Goal: Task Accomplishment & Management: Use online tool/utility

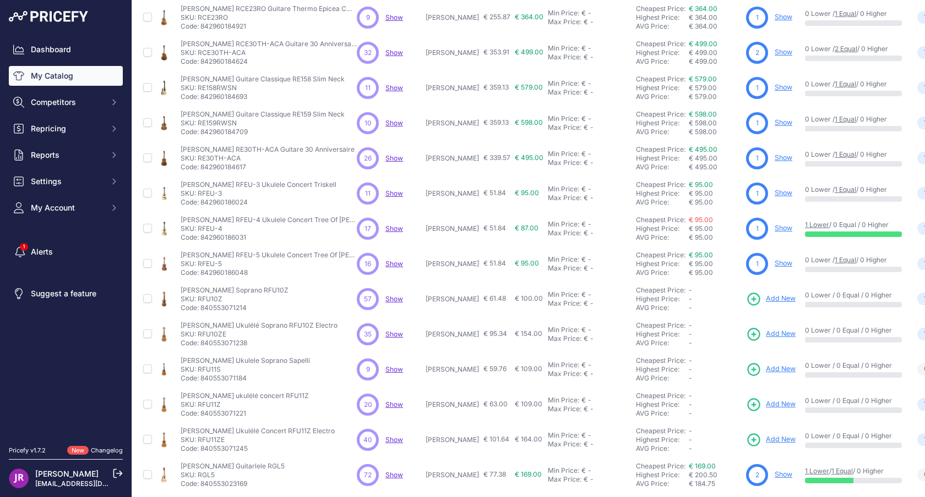
scroll to position [125, 0]
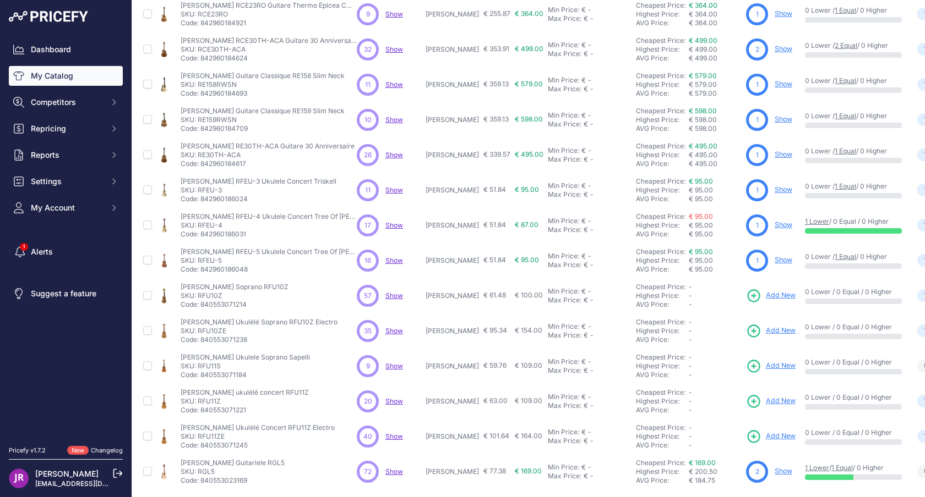
click at [208, 296] on p "SKU: RFU10Z" at bounding box center [235, 296] width 108 height 9
copy p "RFU10Z"
click at [209, 363] on p "SKU: RFU11S" at bounding box center [245, 366] width 129 height 9
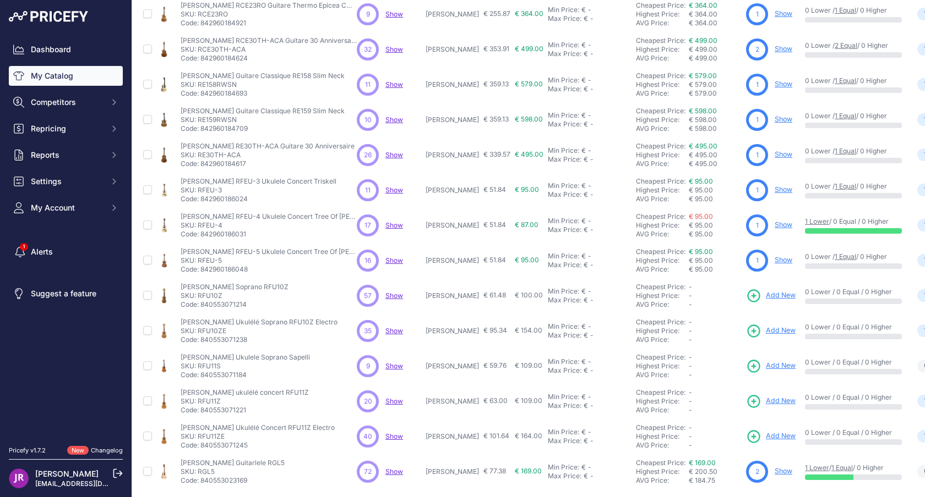
copy p "RFU11S"
click at [213, 400] on p "SKU: RFU11Z" at bounding box center [245, 401] width 128 height 9
copy p "RFU11Z"
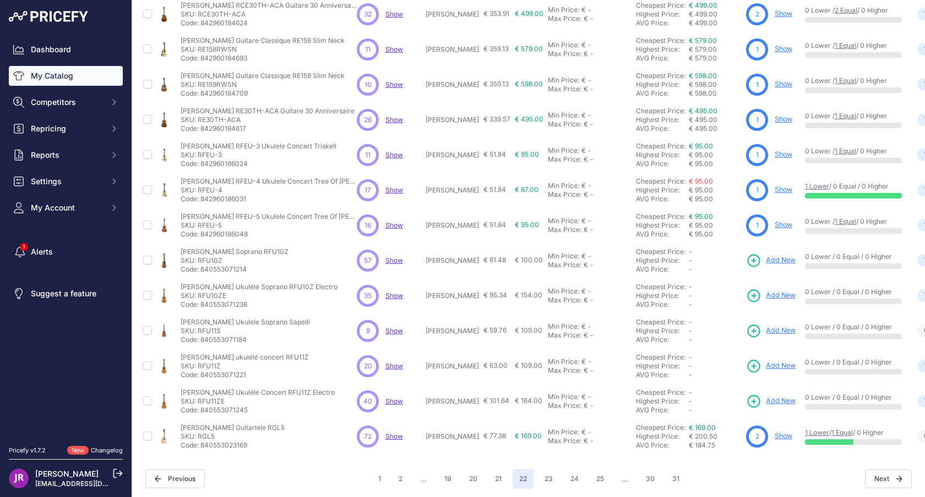
scroll to position [163, 0]
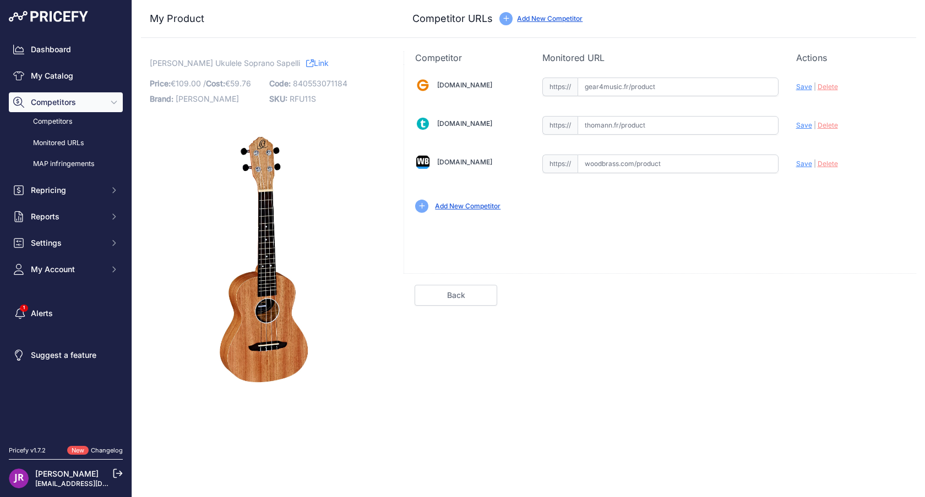
click at [651, 127] on input "text" at bounding box center [677, 125] width 201 height 19
paste input "https://www.thomann.fr/ortega_rfu11s.htm"
click at [810, 127] on span "Save" at bounding box center [804, 125] width 16 height 8
type input "https://www.thomann.fr/ortega_rfu11s.htm?prirule_jdsnikfkfjsd=9365"
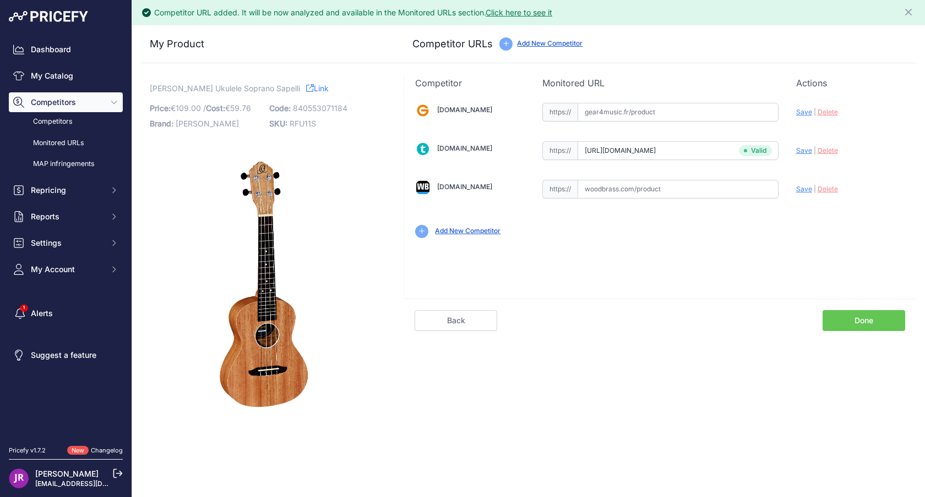
click at [883, 316] on link "Done" at bounding box center [863, 320] width 83 height 21
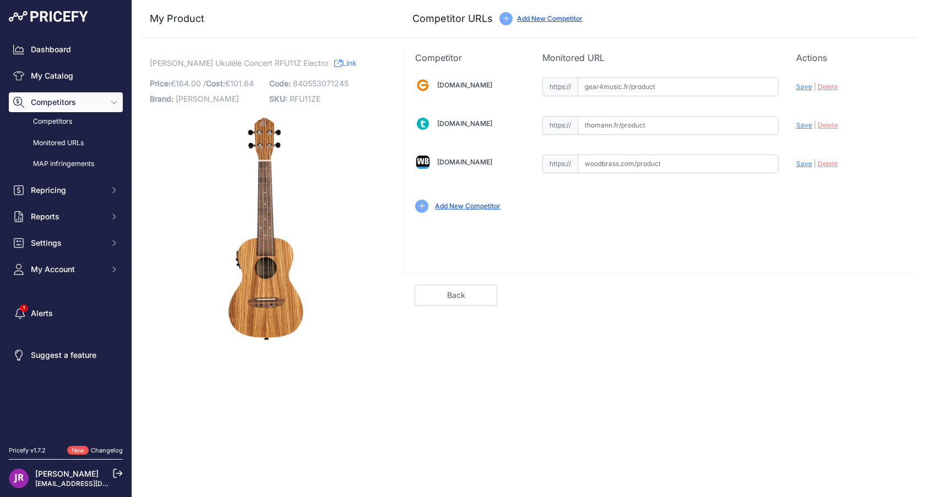
click at [628, 155] on input "text" at bounding box center [677, 164] width 201 height 19
paste input "https://www.woodbrass.com/electro-ortega-concert-rfu11ze-zebrawood-natural-p210…"
click at [804, 165] on span "Save" at bounding box center [804, 164] width 16 height 8
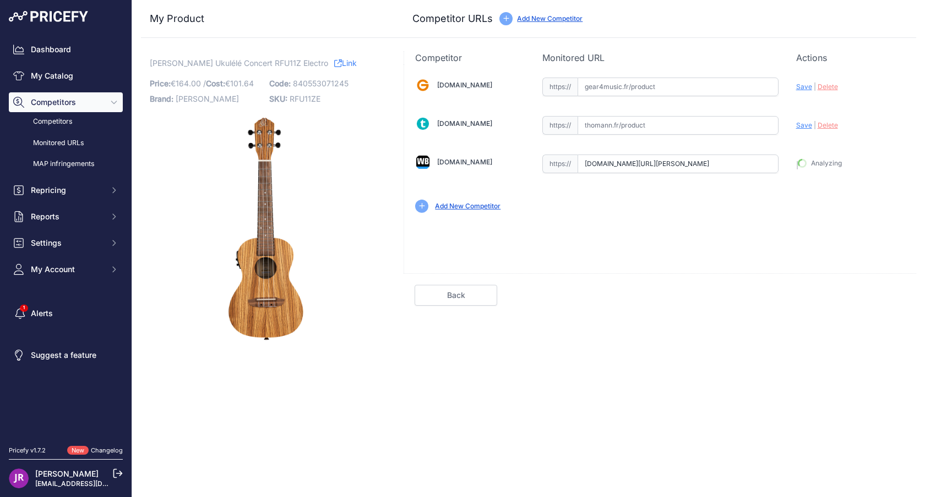
type input "https://www.woodbrass.com/electro-ortega-concert-rfu11ze-zebrawood-natural-p210…"
click at [867, 292] on link "Done" at bounding box center [863, 295] width 83 height 21
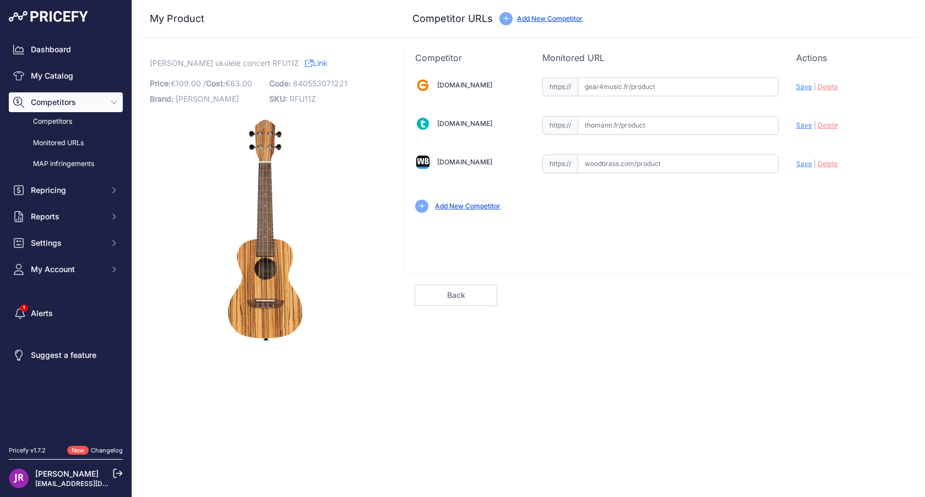
click at [608, 130] on input "text" at bounding box center [677, 125] width 201 height 19
paste input "[URL][DOMAIN_NAME]"
click at [799, 124] on span "Save" at bounding box center [804, 125] width 16 height 8
type input "https://www.thomann.fr/ortega_rfu11z.htm?prirule_jdsnikfkfjsd=9365"
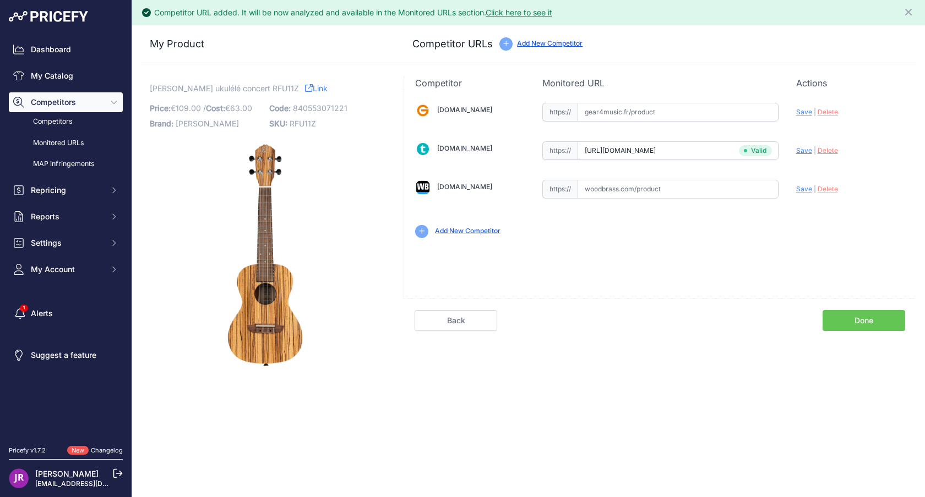
click at [866, 304] on div "Back Done" at bounding box center [659, 315] width 512 height 32
click at [862, 317] on link "Done" at bounding box center [863, 320] width 83 height 21
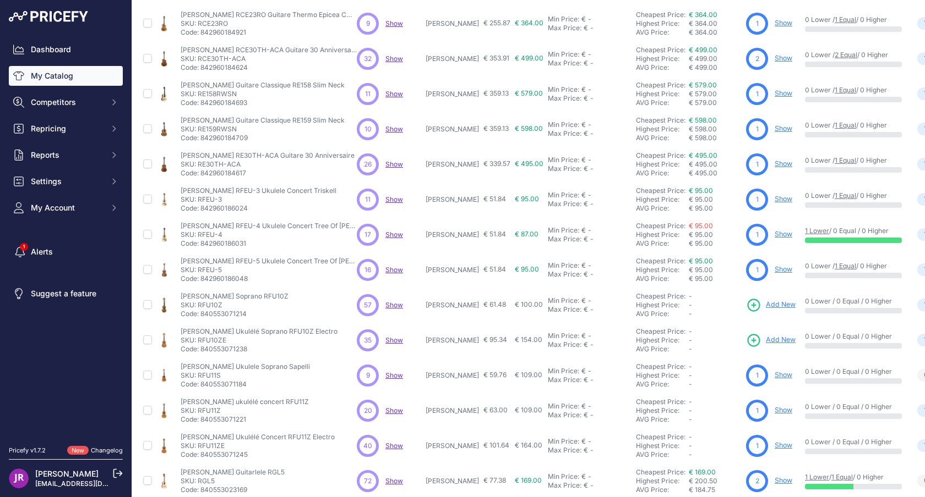
scroll to position [163, 0]
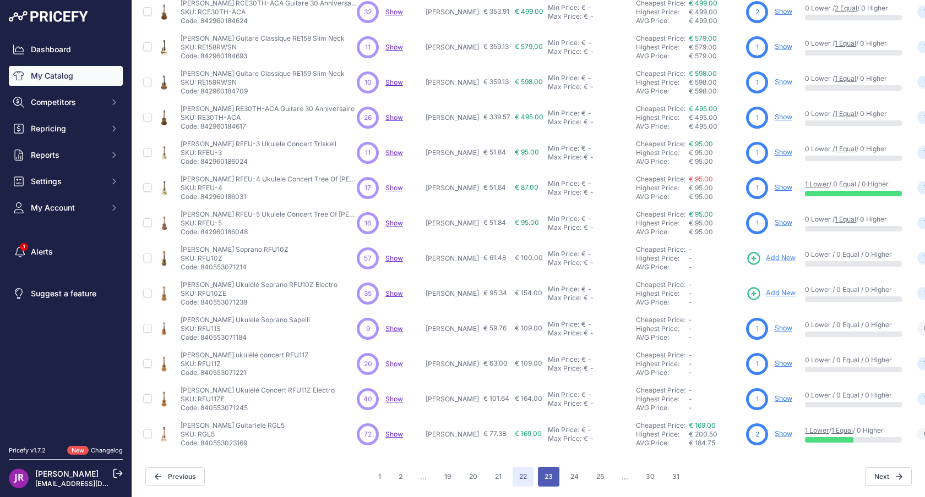
click at [549, 473] on button "23" at bounding box center [548, 477] width 21 height 20
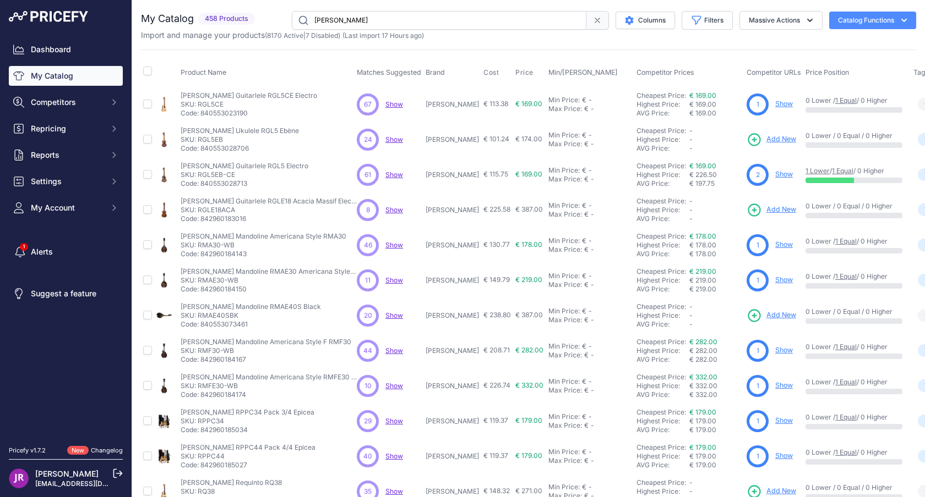
click at [210, 139] on p "SKU: RGL5EB" at bounding box center [240, 139] width 118 height 9
copy p "RGL5EB"
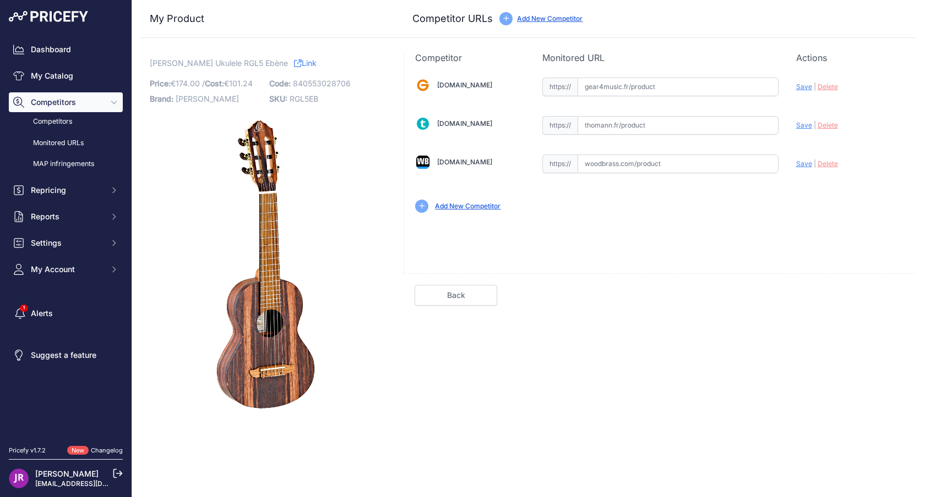
click at [639, 161] on input "text" at bounding box center [677, 164] width 201 height 19
paste input "[URL][DOMAIN_NAME][PERSON_NAME]"
click at [800, 161] on span "Save" at bounding box center [804, 164] width 16 height 8
type input "[URL][DOMAIN_NAME][PERSON_NAME]"
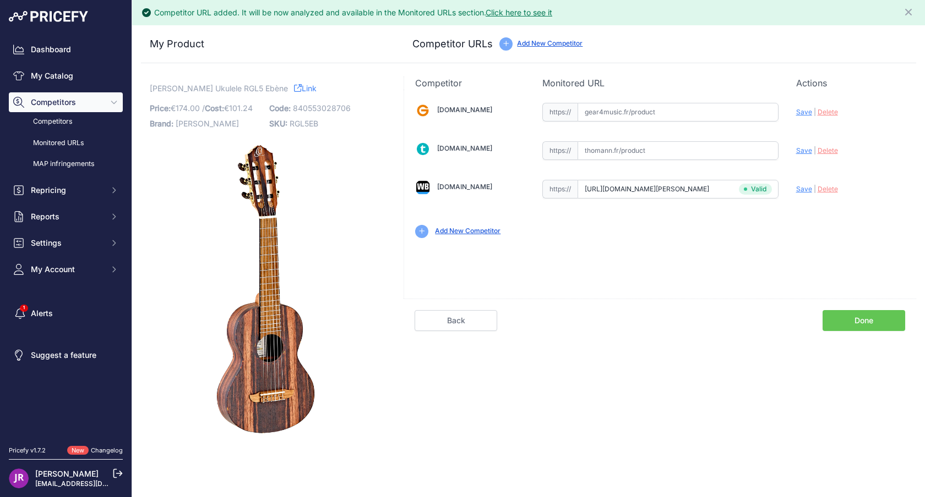
click at [308, 121] on span "RGL5EB" at bounding box center [303, 123] width 29 height 9
copy span "RGL5EB"
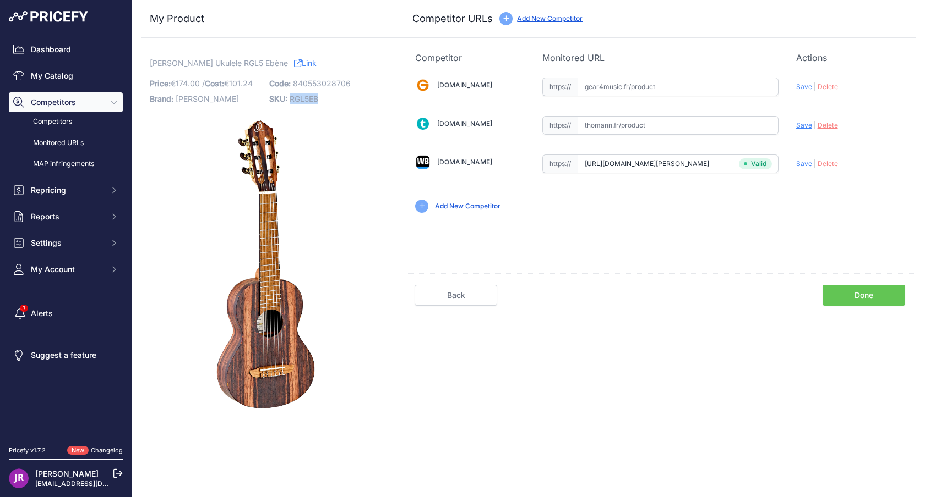
click at [863, 298] on link "Done" at bounding box center [863, 295] width 83 height 21
